Goal: Navigation & Orientation: Find specific page/section

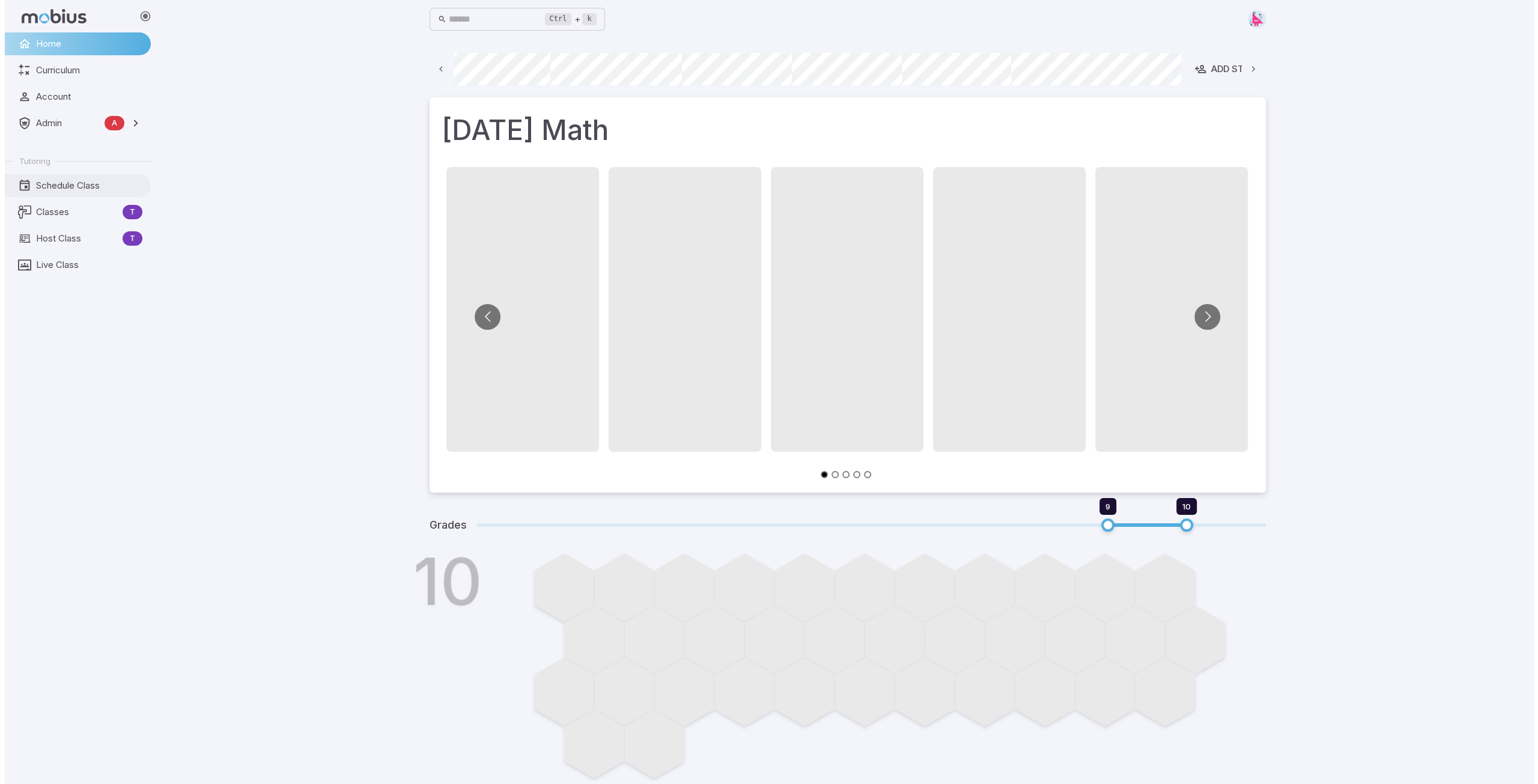
scroll to position [0, 646]
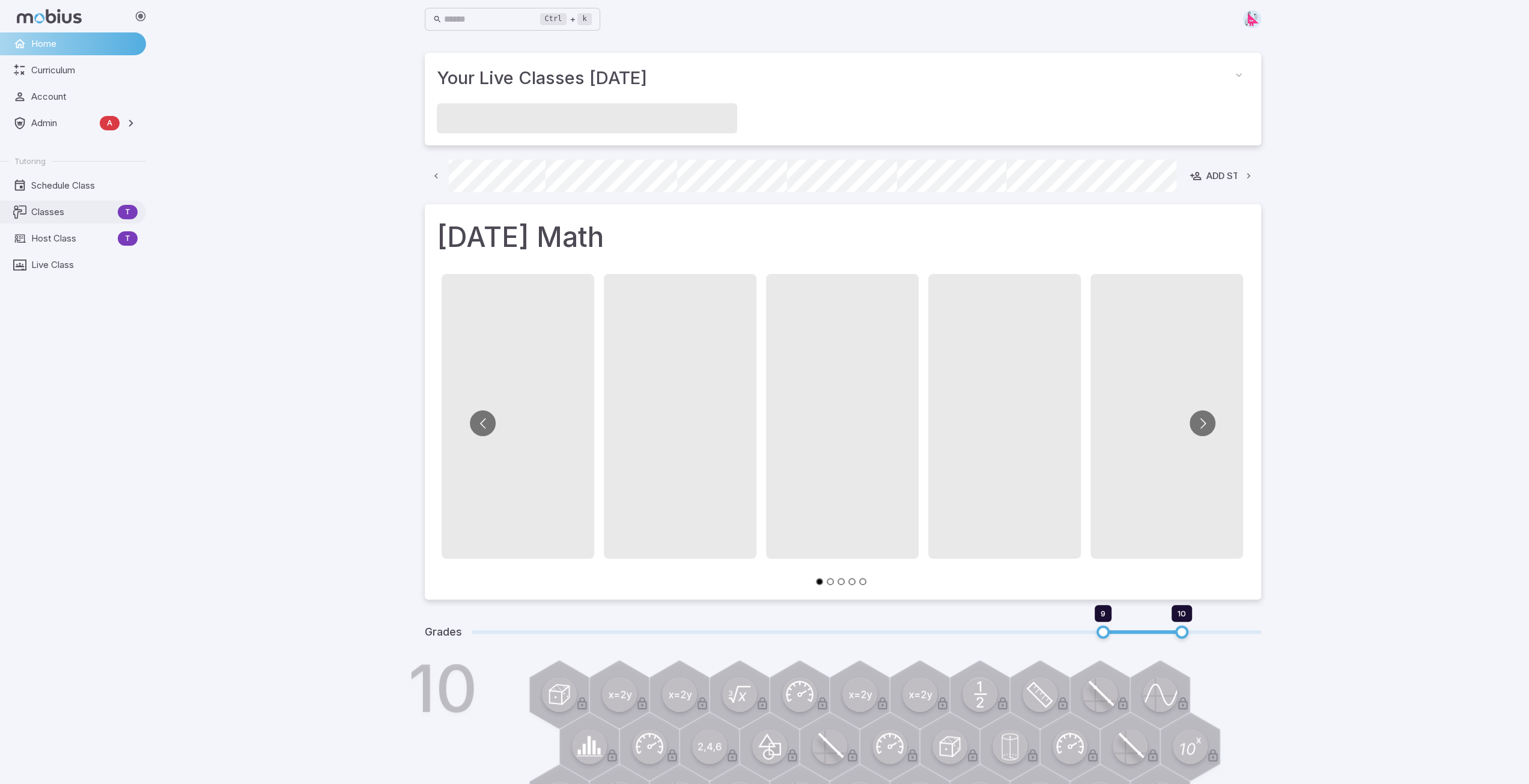
click at [52, 213] on span "Classes" at bounding box center [72, 211] width 82 height 13
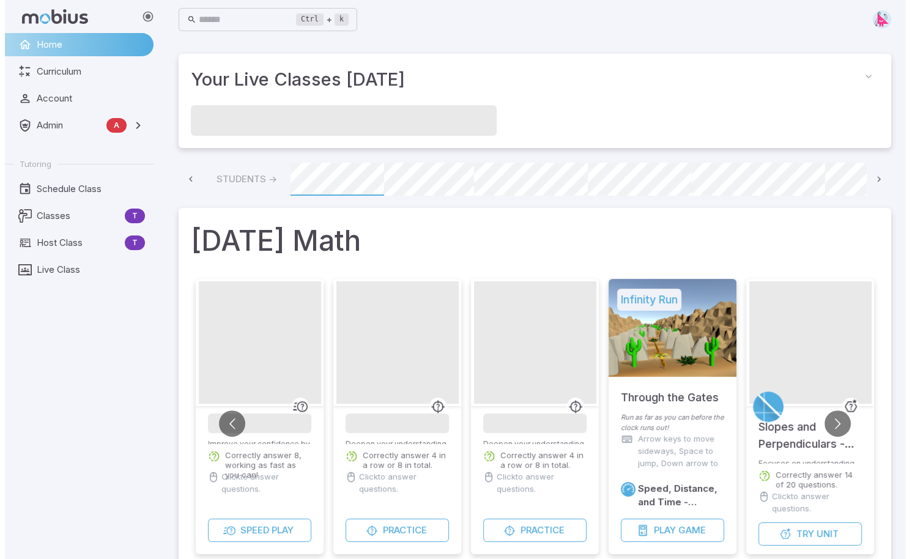
scroll to position [0, 796]
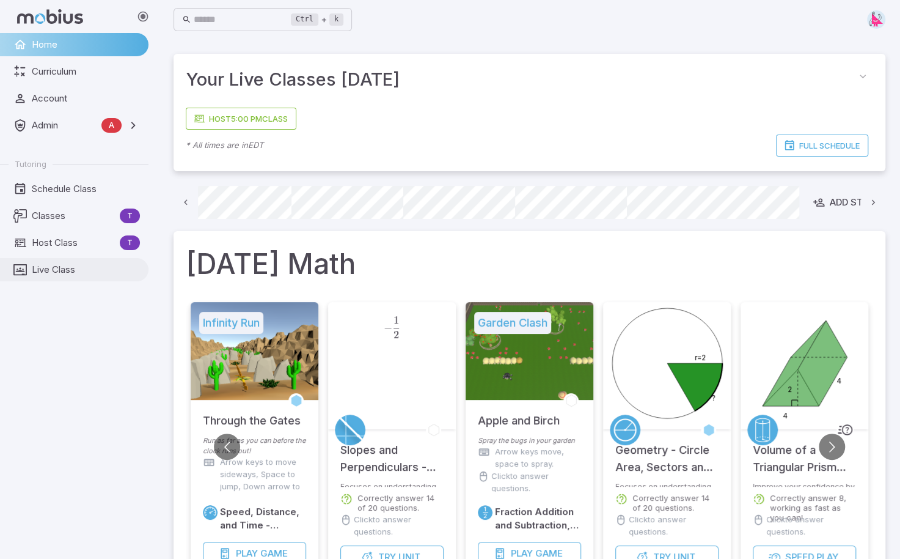
click at [42, 270] on span "Live Class" at bounding box center [86, 269] width 108 height 13
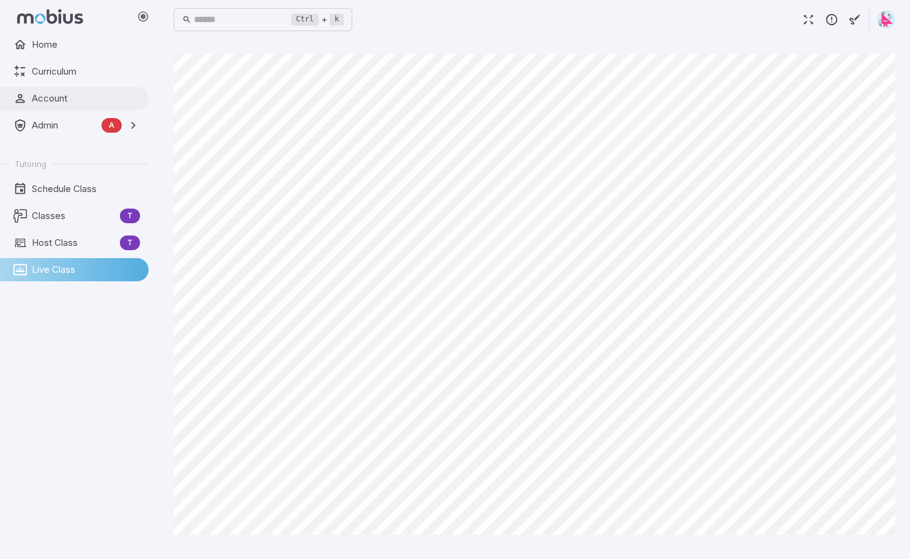
click at [54, 95] on span "Account" at bounding box center [86, 98] width 108 height 13
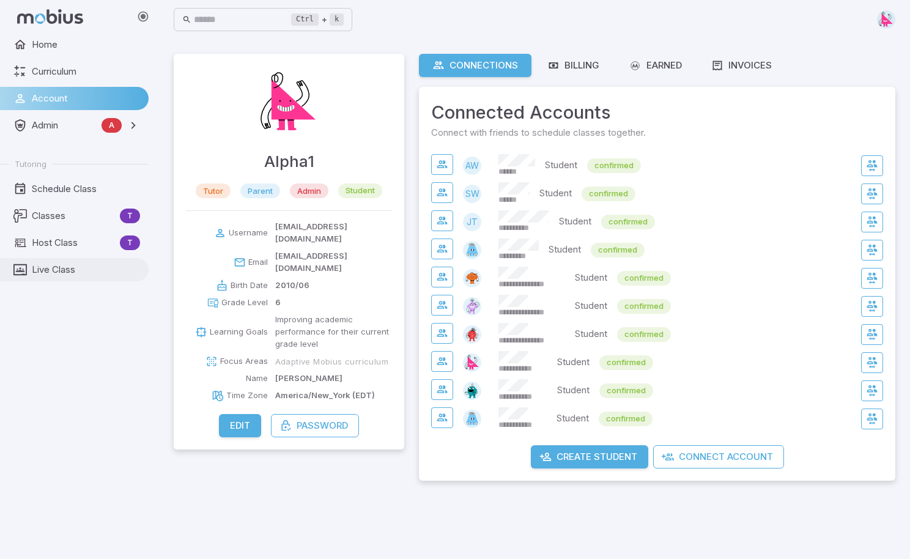
click at [53, 271] on span "Live Class" at bounding box center [86, 269] width 108 height 13
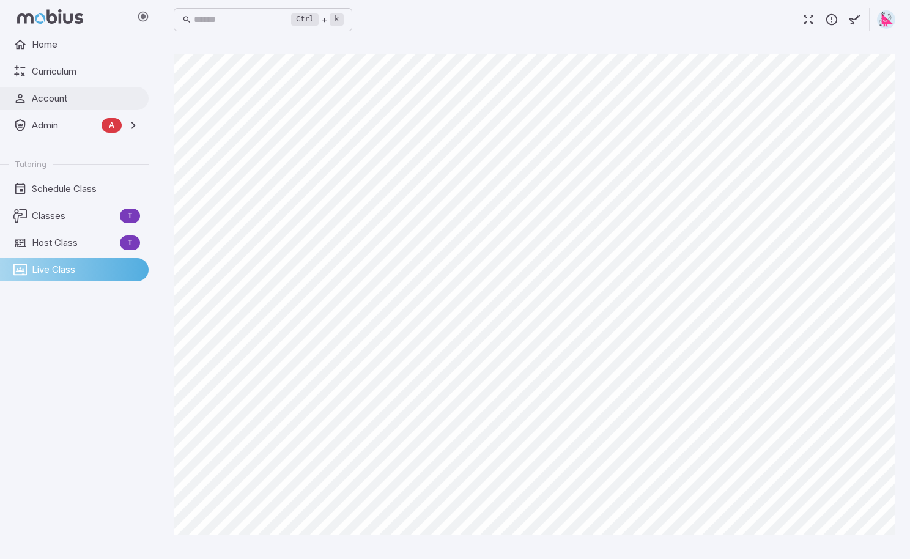
click at [51, 98] on span "Account" at bounding box center [86, 98] width 108 height 13
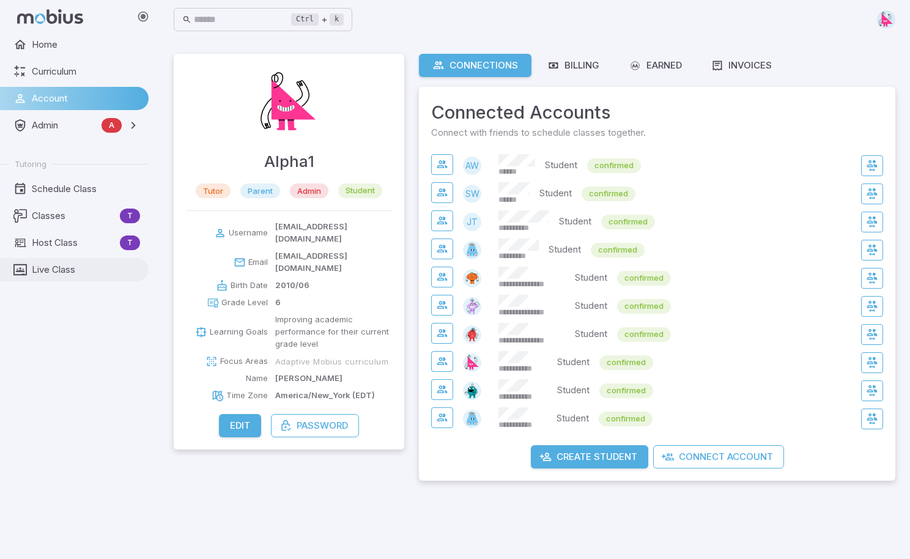
click at [56, 267] on span "Live Class" at bounding box center [86, 269] width 108 height 13
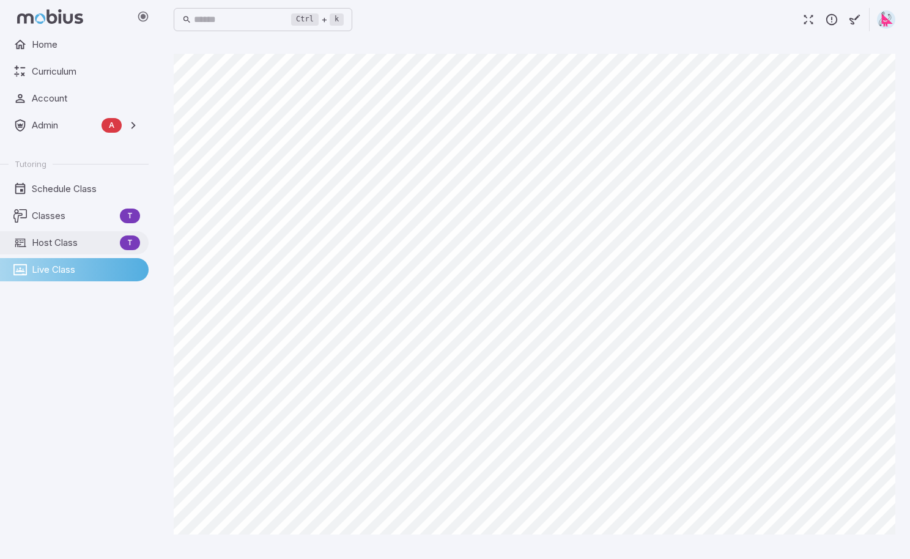
click at [66, 245] on span "Host Class" at bounding box center [73, 242] width 83 height 13
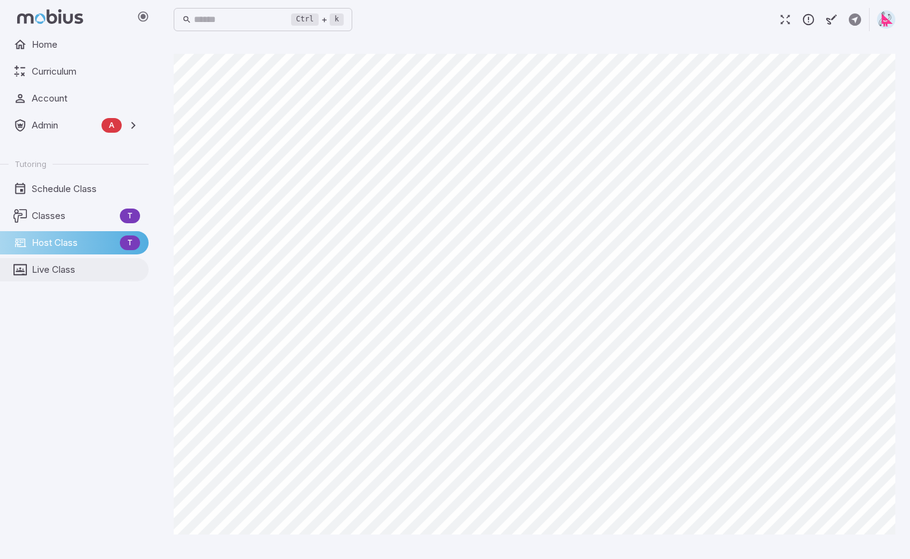
click at [46, 272] on span "Live Class" at bounding box center [86, 269] width 108 height 13
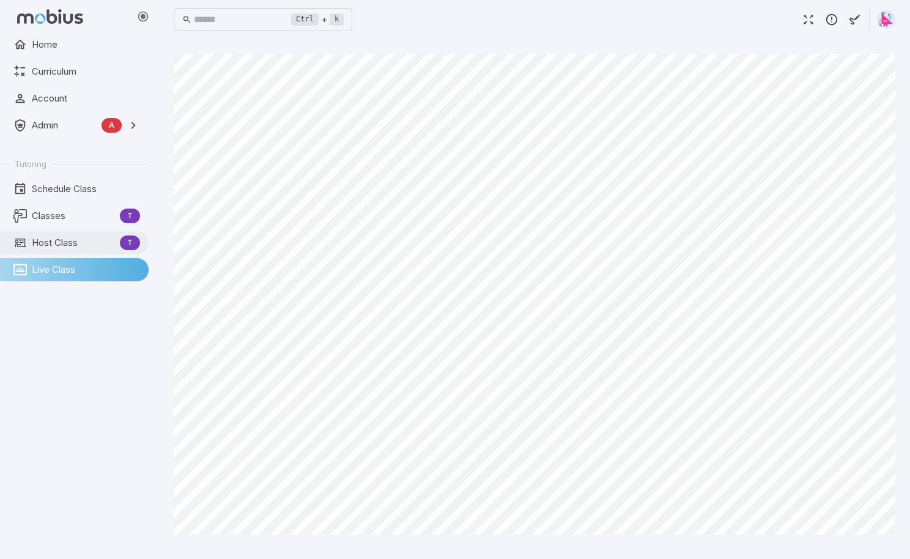
click at [57, 237] on span "Host Class" at bounding box center [73, 242] width 83 height 13
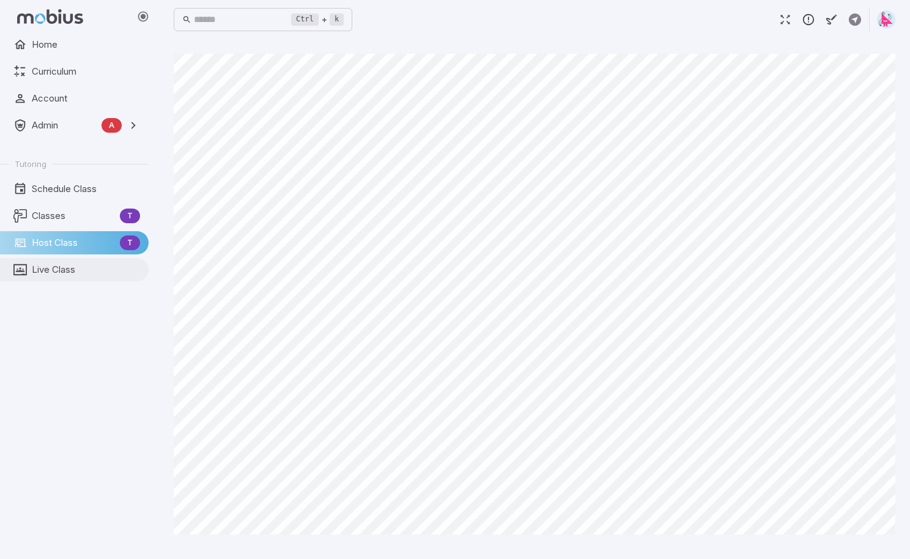
click at [61, 266] on span "Live Class" at bounding box center [86, 269] width 108 height 13
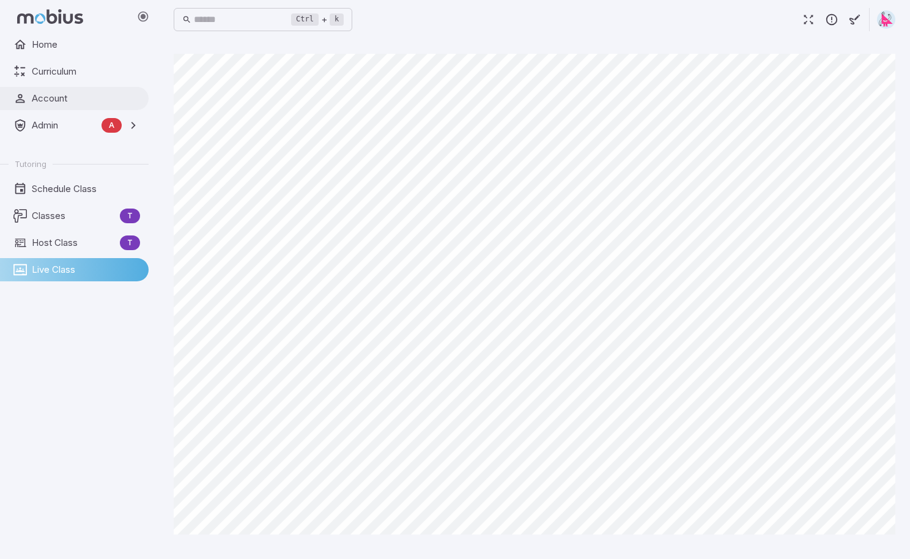
click at [47, 94] on span "Account" at bounding box center [86, 98] width 108 height 13
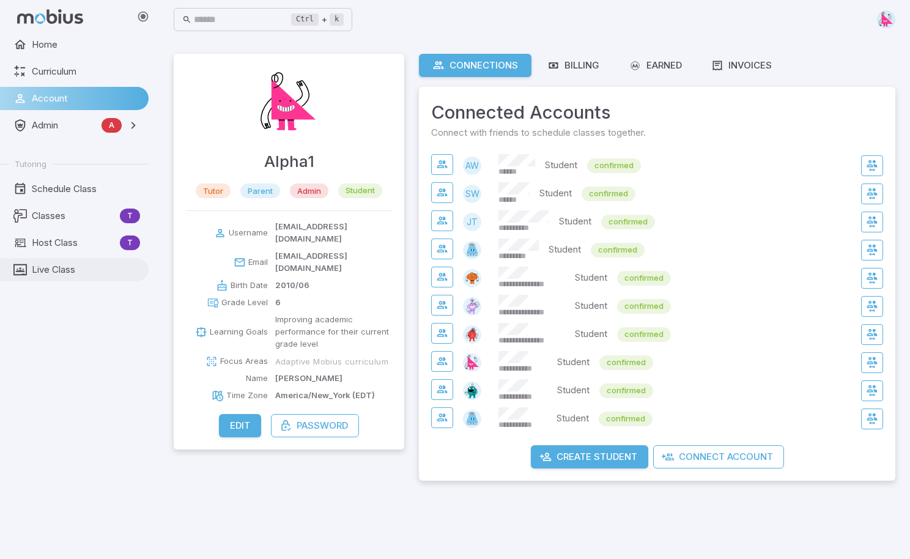
click at [59, 274] on span "Live Class" at bounding box center [86, 269] width 108 height 13
